Goal: Task Accomplishment & Management: Use online tool/utility

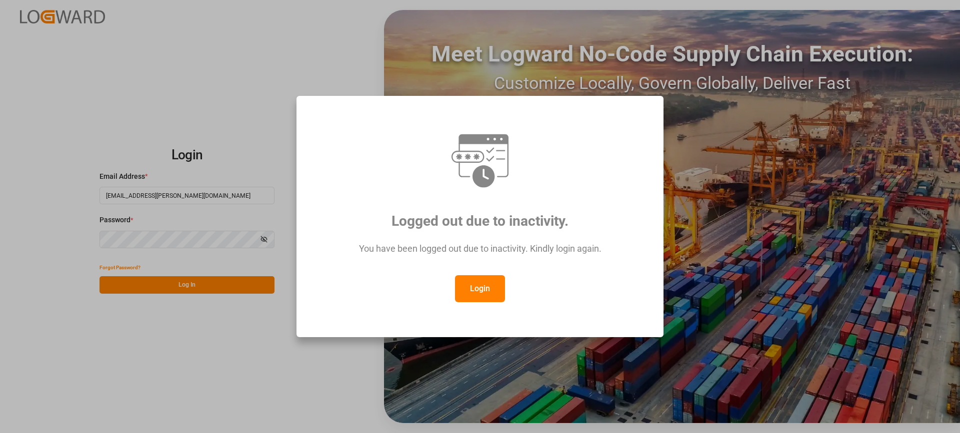
click at [479, 288] on button "Login" at bounding box center [480, 288] width 50 height 27
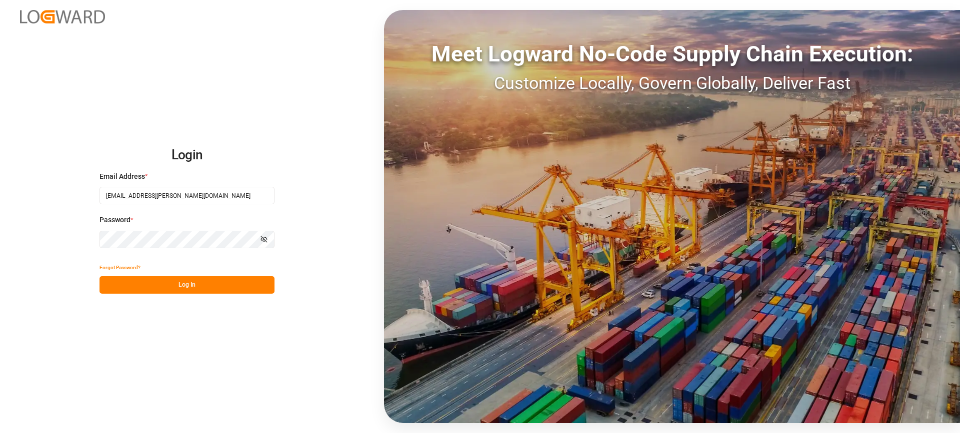
click at [219, 294] on div "Login Email Address * [EMAIL_ADDRESS][PERSON_NAME][DOMAIN_NAME] Password * Show…" at bounding box center [480, 216] width 960 height 433
click at [212, 285] on button "Log In" at bounding box center [186, 284] width 175 height 17
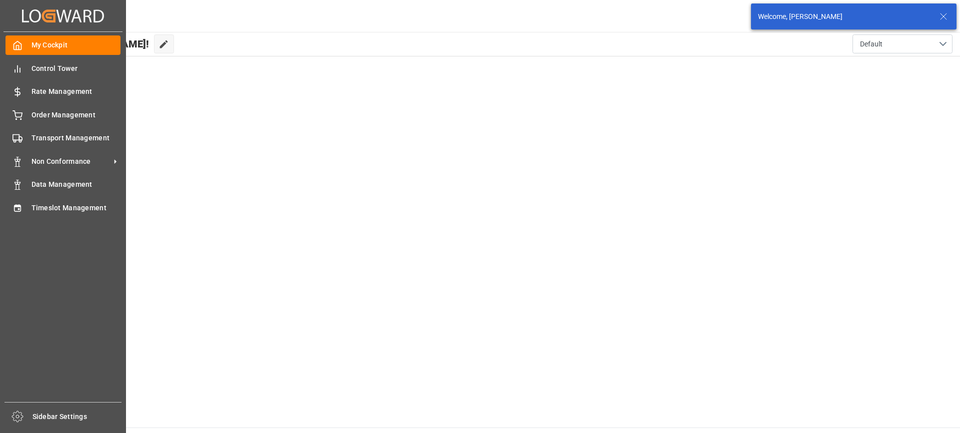
click at [32, 205] on span "Timeslot Management" at bounding box center [75, 208] width 89 height 10
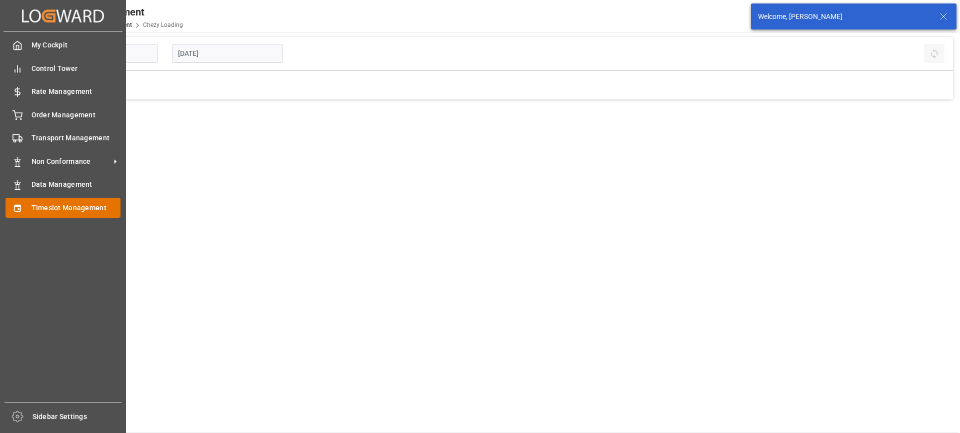
type input "Chezy Loading"
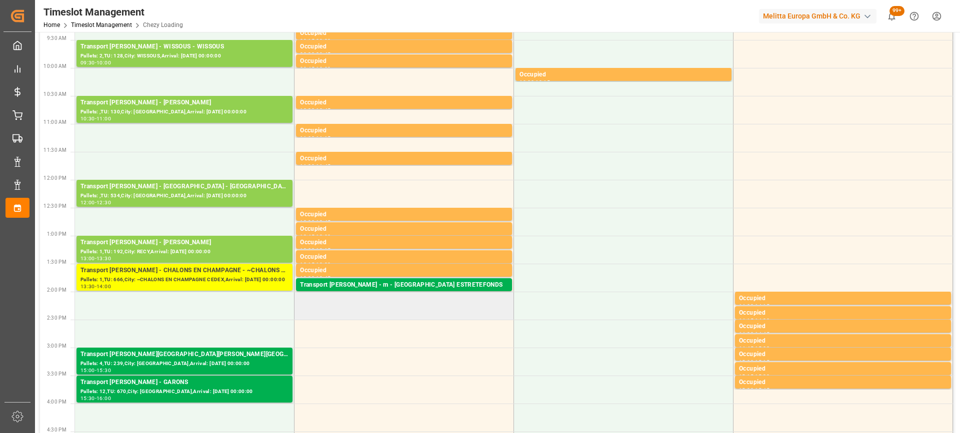
scroll to position [300, 0]
